Goal: Book appointment/travel/reservation: Book appointment/travel/reservation

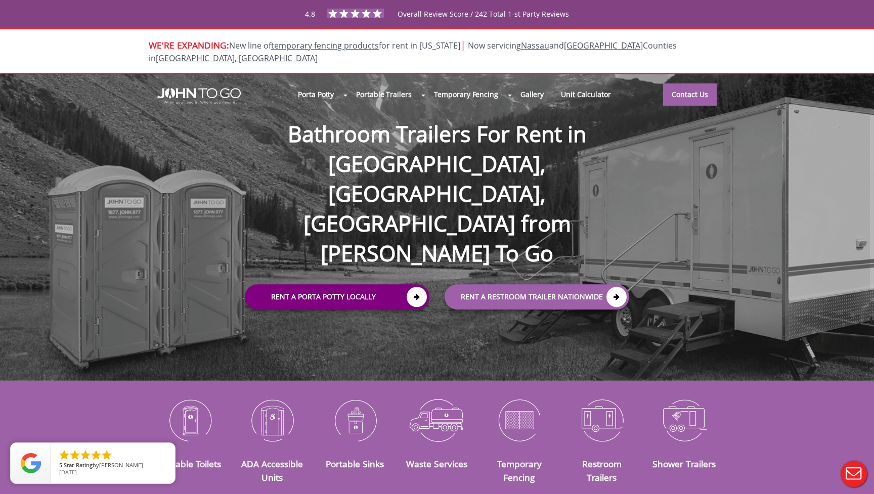
click at [387, 284] on link "Rent a Porta Potty Locally" at bounding box center [337, 296] width 185 height 25
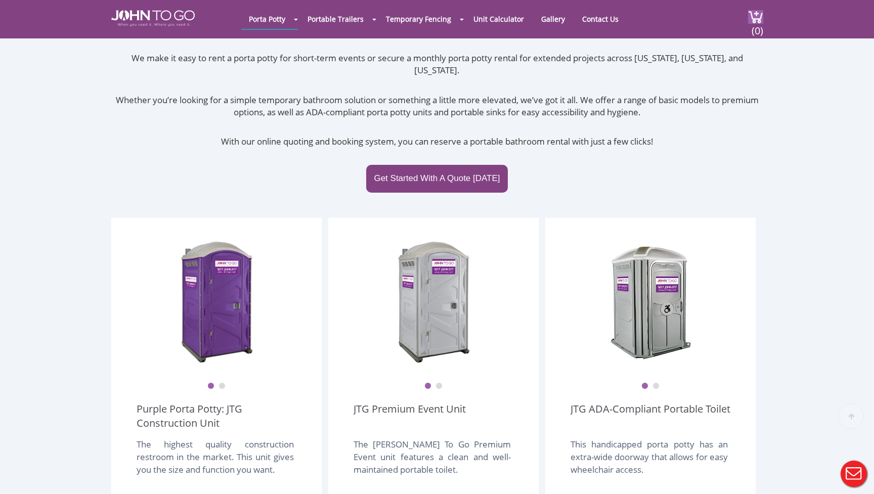
scroll to position [145, 0]
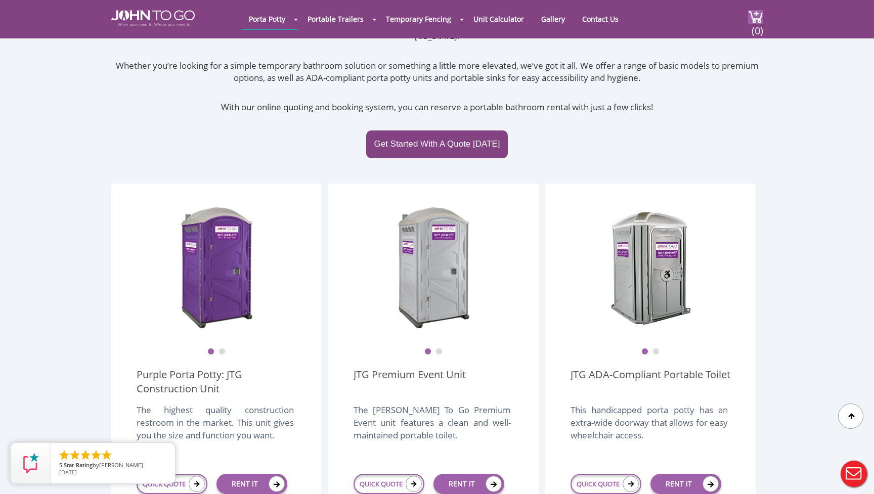
click at [439, 349] on button "2" at bounding box center [439, 352] width 7 height 7
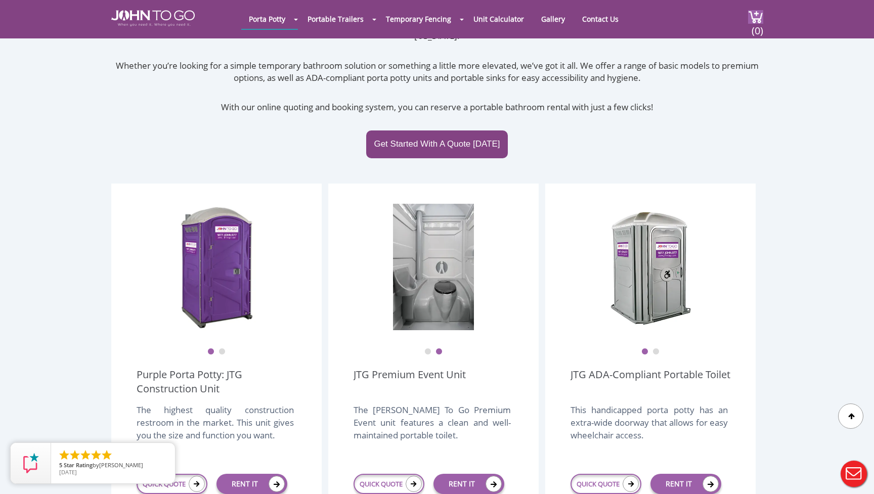
click at [429, 349] on button "1" at bounding box center [428, 352] width 7 height 7
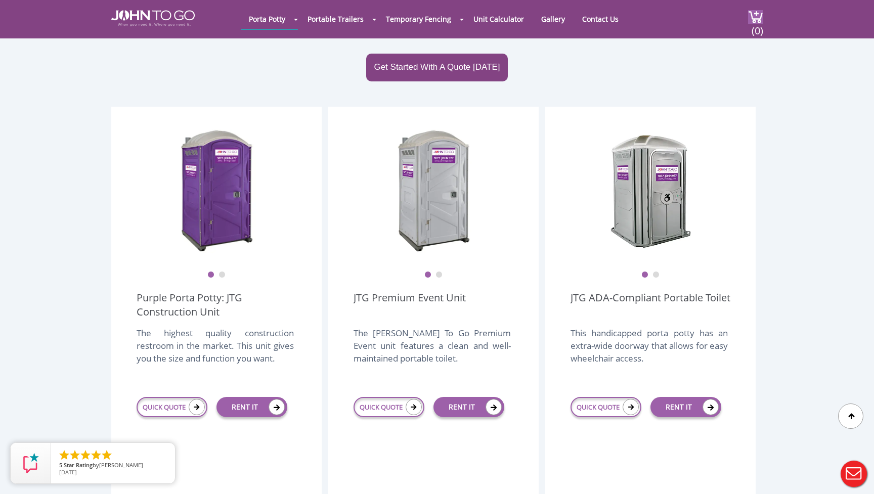
scroll to position [222, 0]
click at [221, 272] on button "2" at bounding box center [222, 275] width 7 height 7
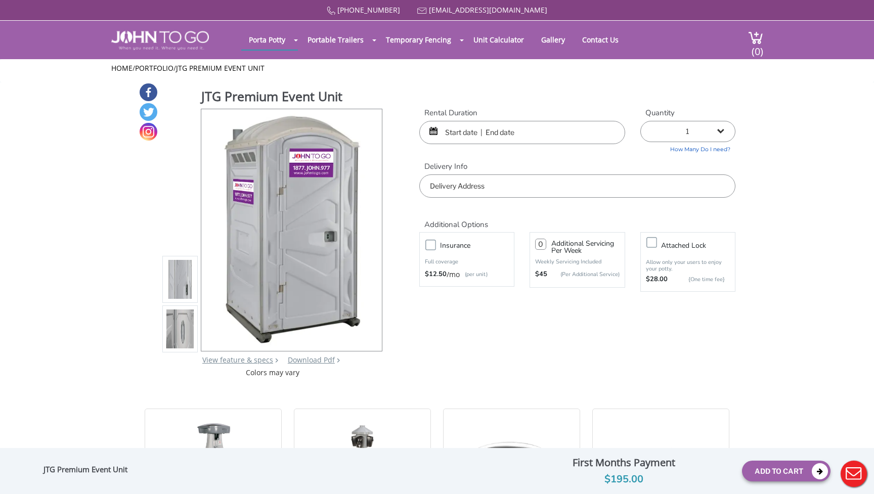
click at [511, 133] on input "text" at bounding box center [522, 132] width 206 height 23
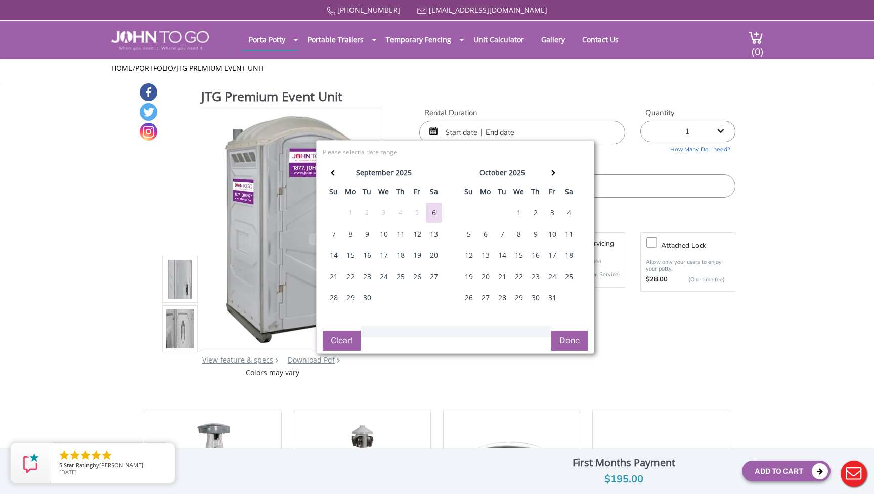
click at [366, 234] on div "9" at bounding box center [367, 234] width 16 height 20
click at [389, 236] on div "10" at bounding box center [384, 234] width 16 height 20
type input "09/09/2025 to 09/10/2025"
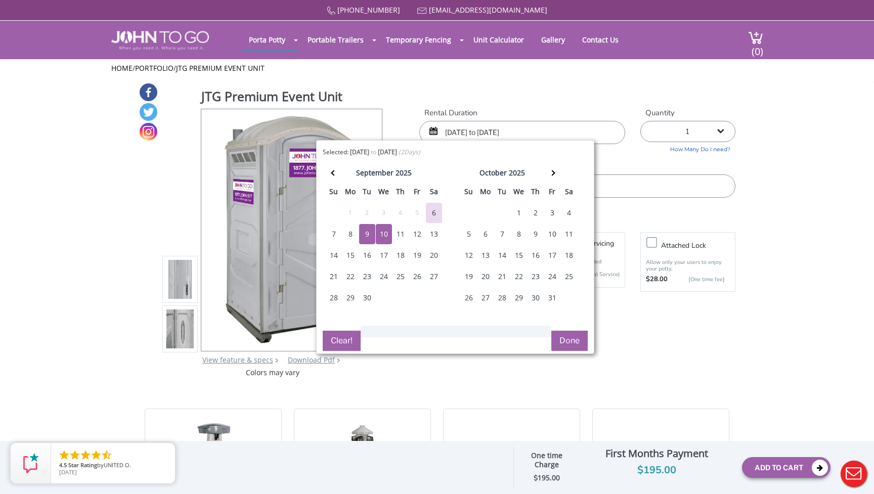
click at [579, 344] on button "Done" at bounding box center [570, 341] width 36 height 20
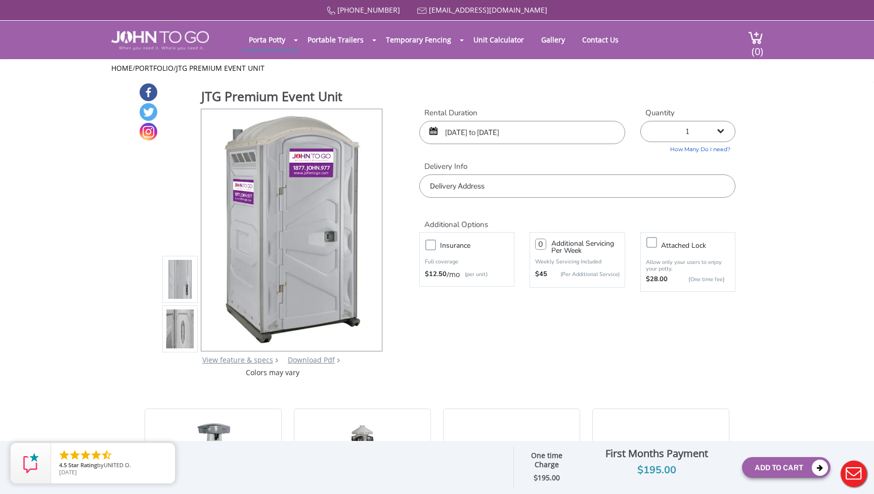
click at [506, 184] on input "text" at bounding box center [577, 186] width 316 height 23
click at [514, 181] on input "text" at bounding box center [577, 186] width 316 height 23
paste input "Pedestrian Entrance to Fort Washington Park, 694 W 158th St, New York, NY 10032"
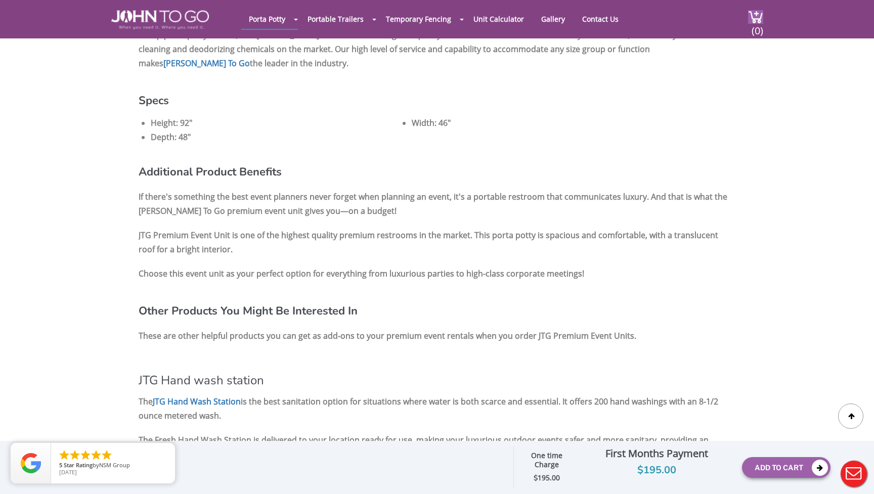
scroll to position [1020, 0]
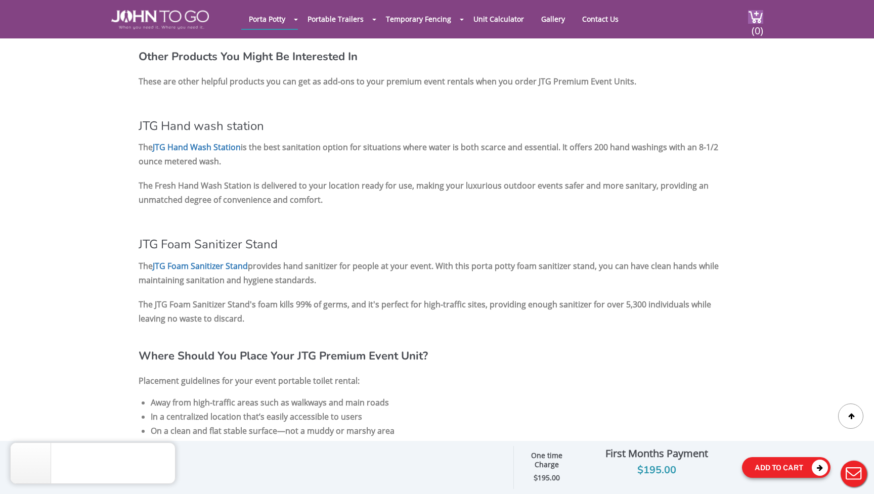
type input "Pedestrian Entrance to Fort Washington Park, 694 W 158th St, New York, NY 10032"
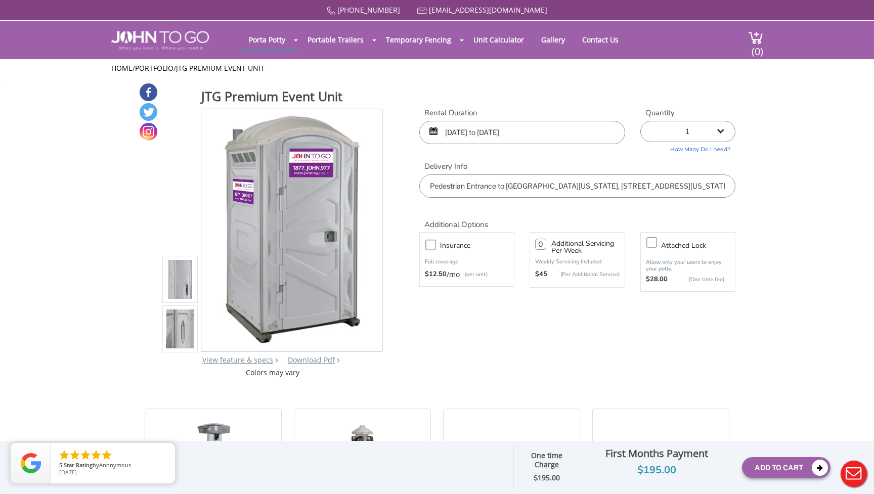
scroll to position [0, 0]
